Goal: Navigation & Orientation: Find specific page/section

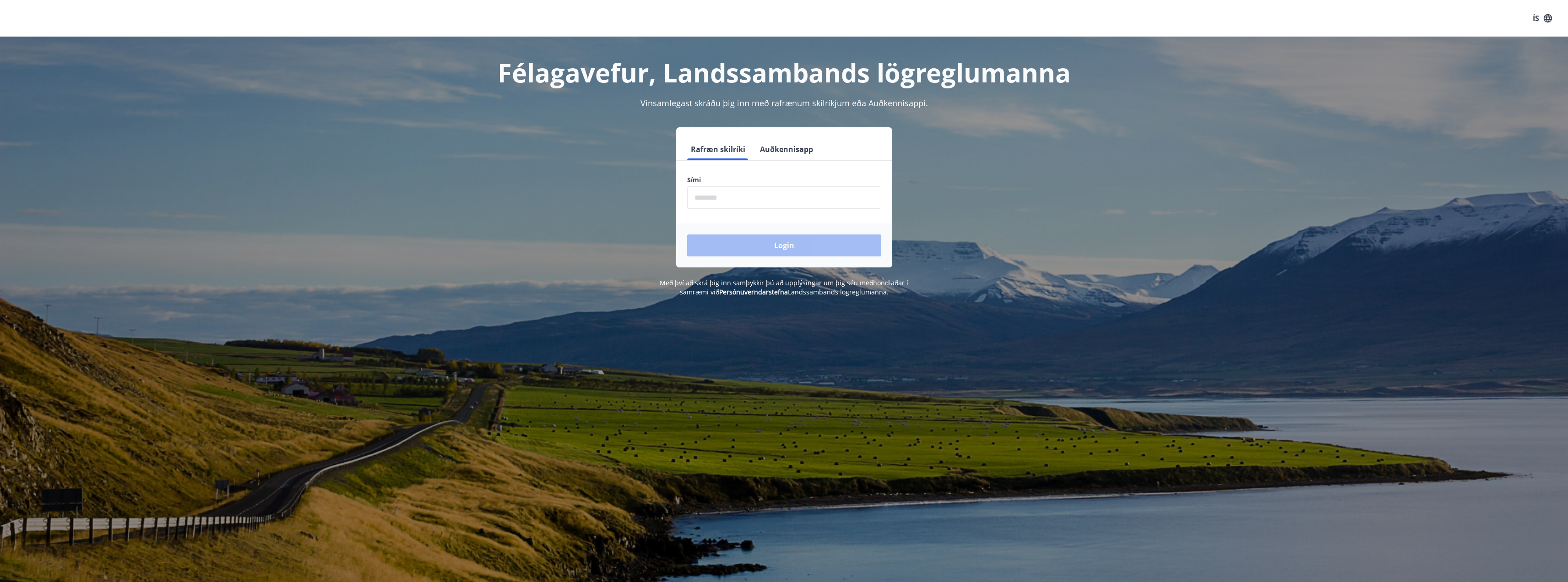
click at [723, 201] on input "phone" at bounding box center [784, 197] width 194 height 23
type input "********"
click at [687, 234] on button "Login" at bounding box center [784, 245] width 194 height 22
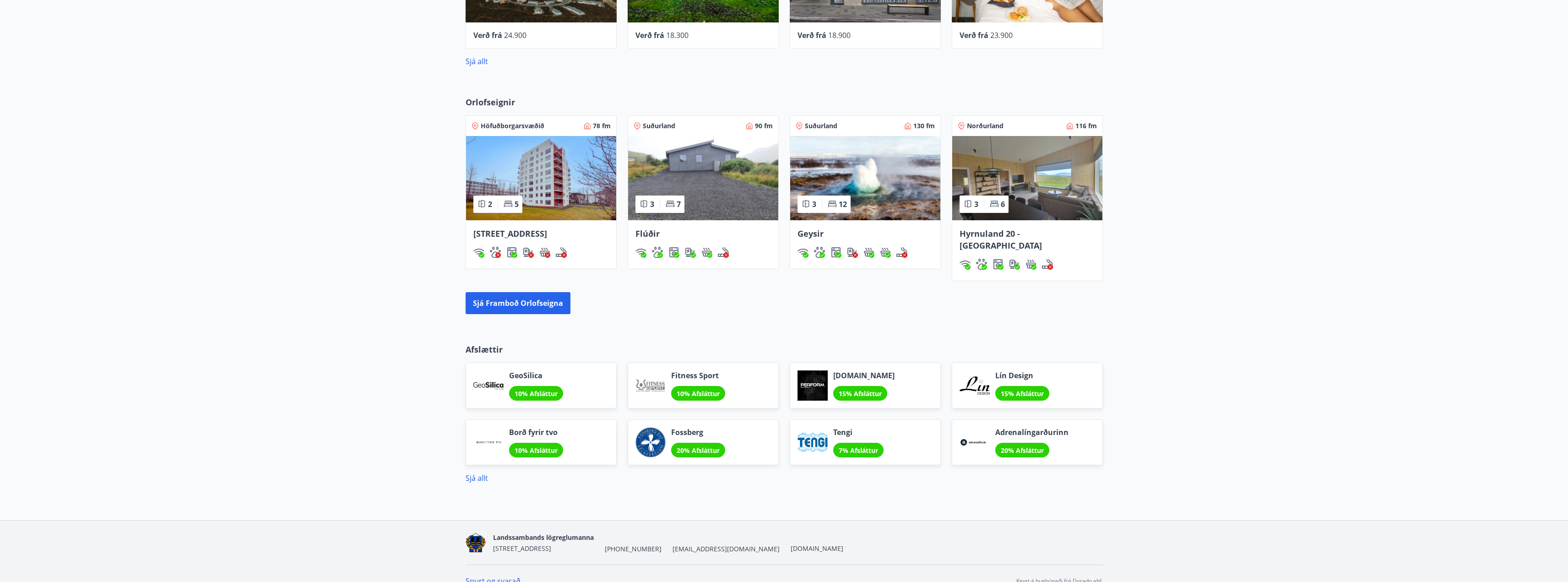
scroll to position [525, 0]
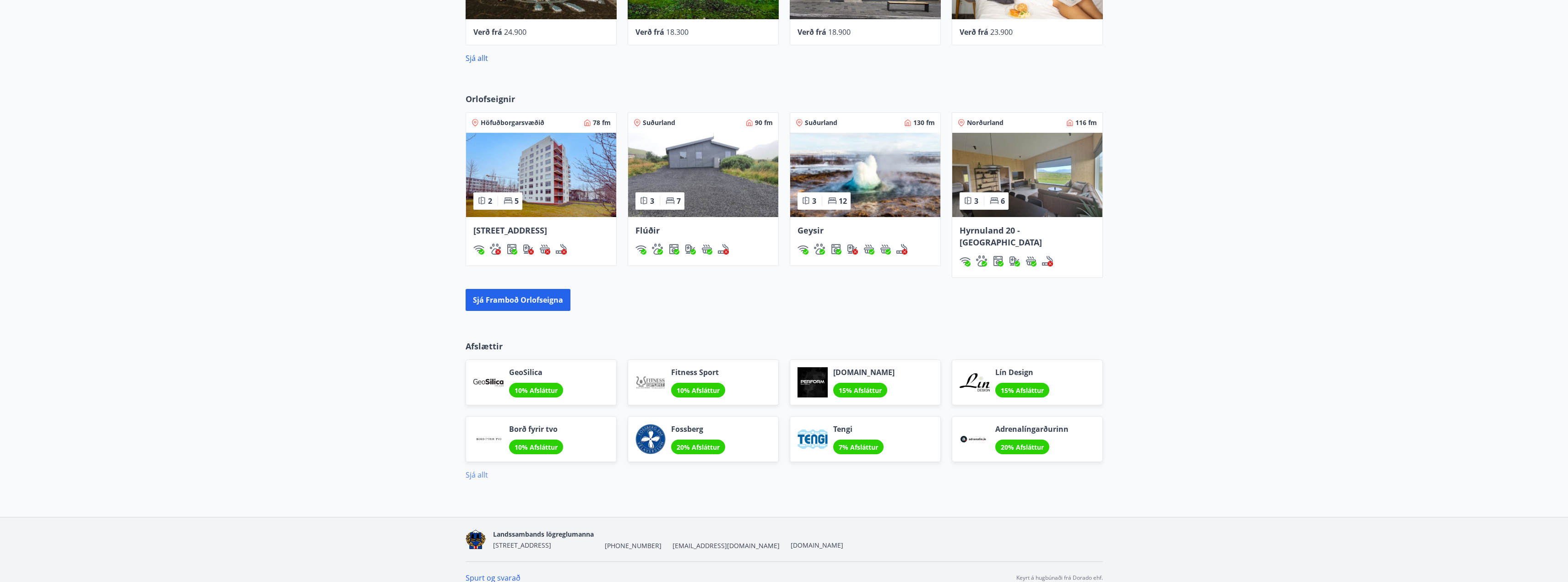
click at [472, 470] on link "Sjá allt" at bounding box center [477, 474] width 23 height 10
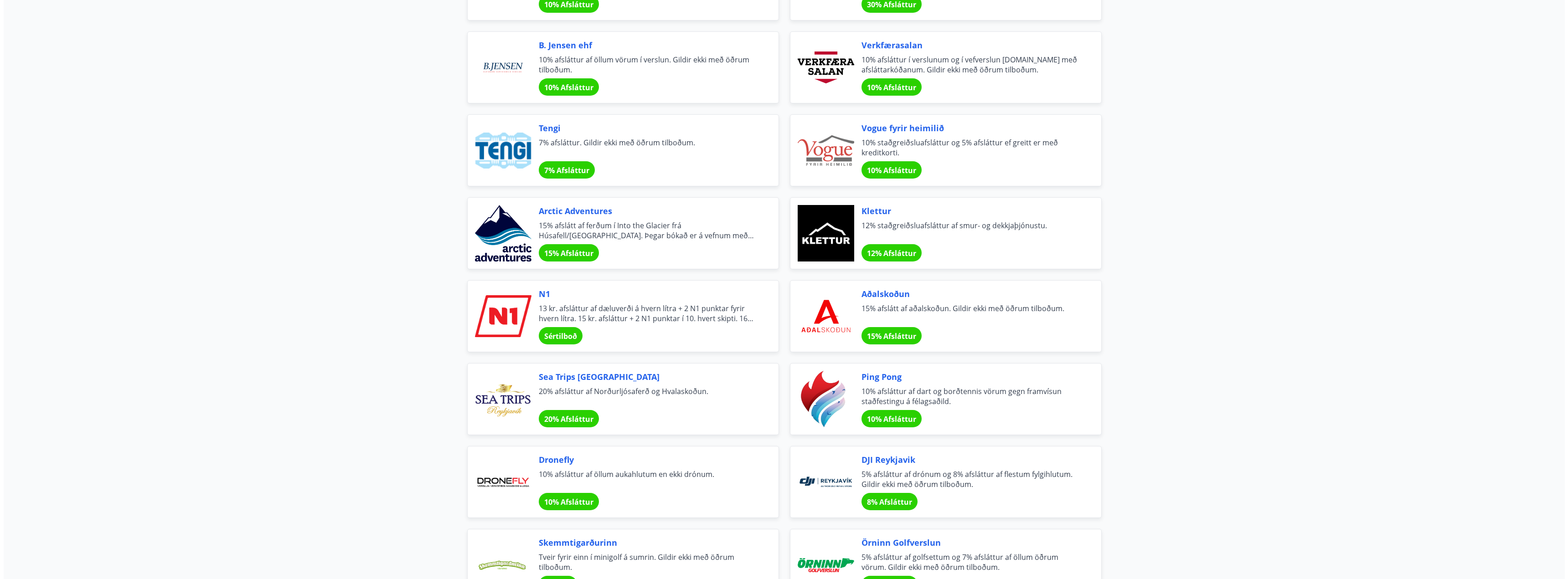
scroll to position [1594, 0]
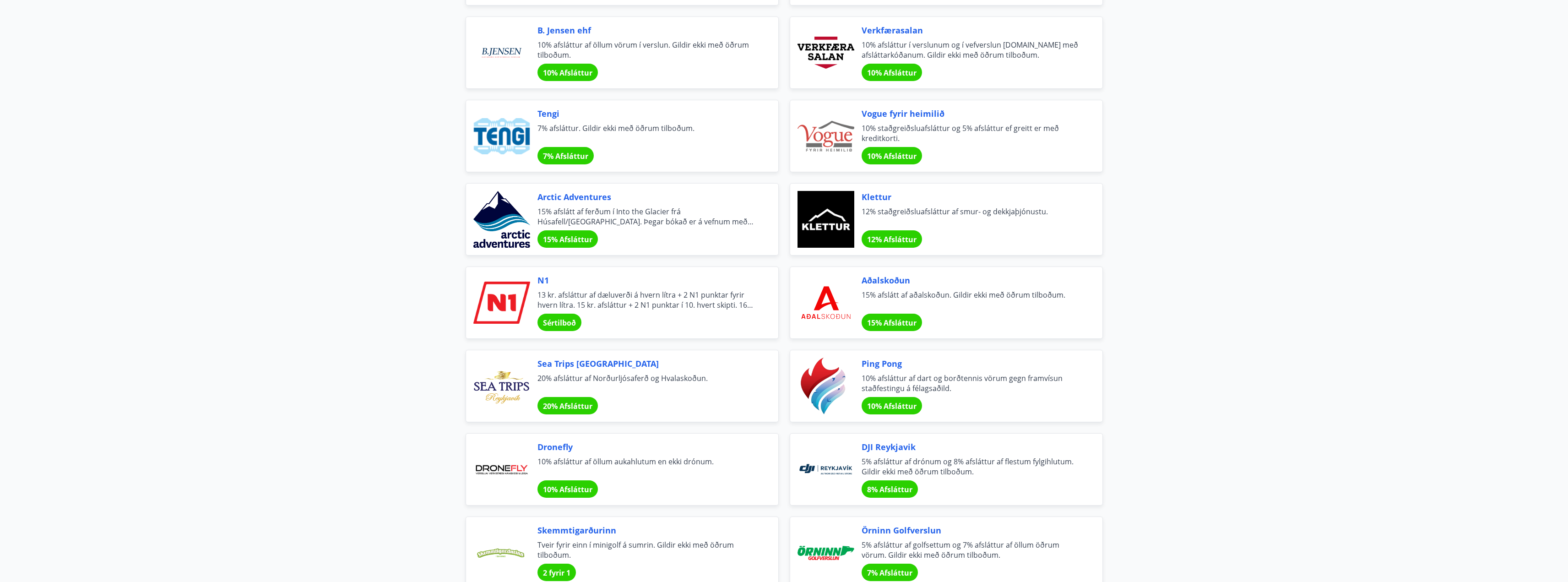
click at [520, 298] on div at bounding box center [501, 303] width 57 height 57
